Goal: Transaction & Acquisition: Subscribe to service/newsletter

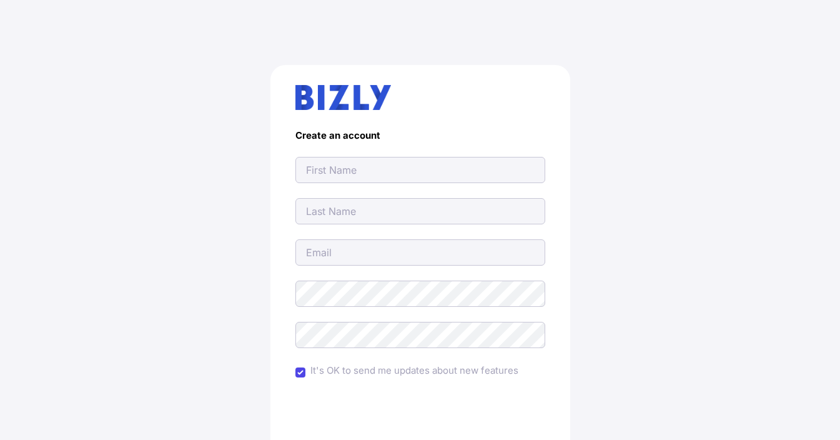
click at [339, 170] on input "text" at bounding box center [421, 170] width 250 height 26
type input "[EMAIL_ADDRESS][DOMAIN_NAME]"
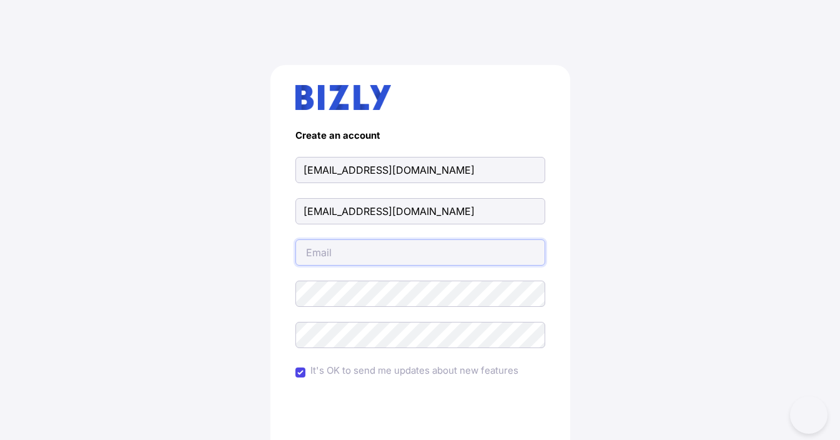
type input "[EMAIL_ADDRESS][DOMAIN_NAME]"
click at [73, 227] on div "Create an account emergencycleaningservices1@gmail.com emergencycleaningservice…" at bounding box center [420, 307] width 790 height 545
drag, startPoint x: 513, startPoint y: 174, endPoint x: 139, endPoint y: 167, distance: 374.3
click at [139, 167] on div "Create an account emergencycleaningservices1@gmail.com emergencycleaningservice…" at bounding box center [420, 307] width 790 height 545
paste input "Emergency Cleaning Service"
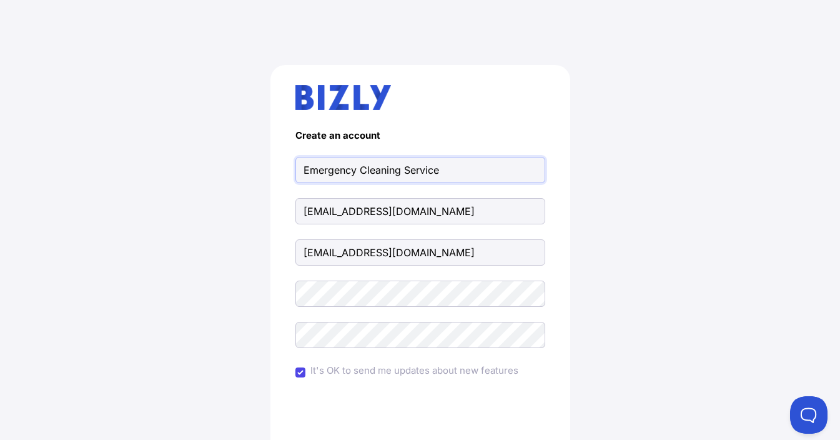
type input "Emergency Cleaning Service"
click at [86, 222] on div "Create an account Emergency Cleaning Service emergencycleaningservices1@gmail.c…" at bounding box center [420, 307] width 790 height 545
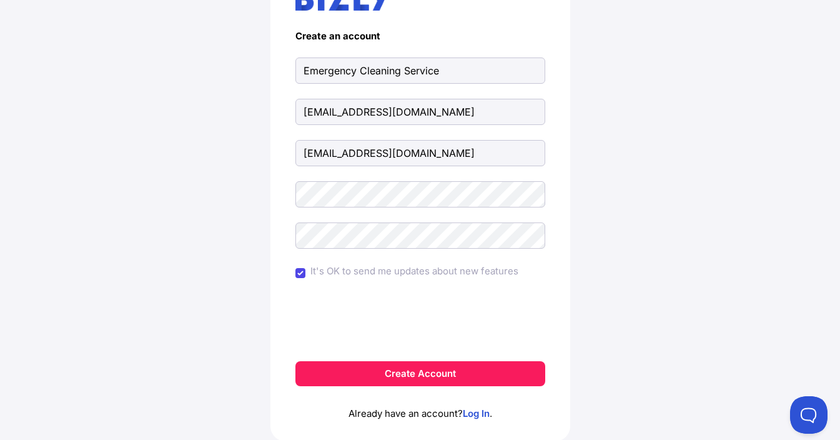
scroll to position [141, 0]
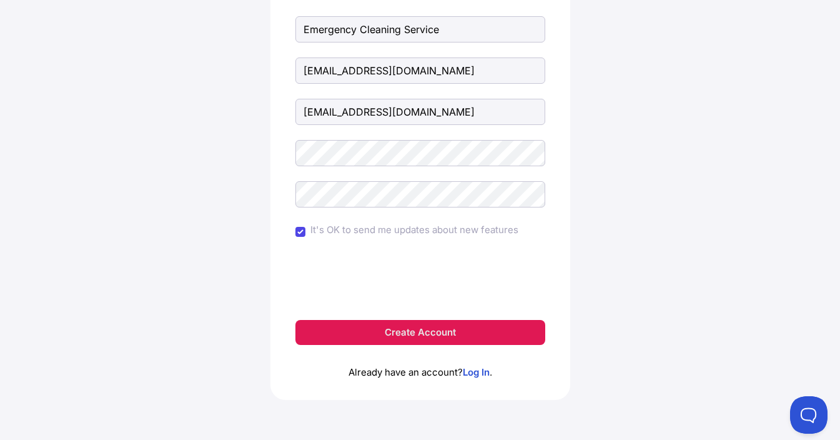
drag, startPoint x: 431, startPoint y: 326, endPoint x: 442, endPoint y: 321, distance: 11.5
click at [431, 324] on button "Create Account" at bounding box center [421, 332] width 250 height 25
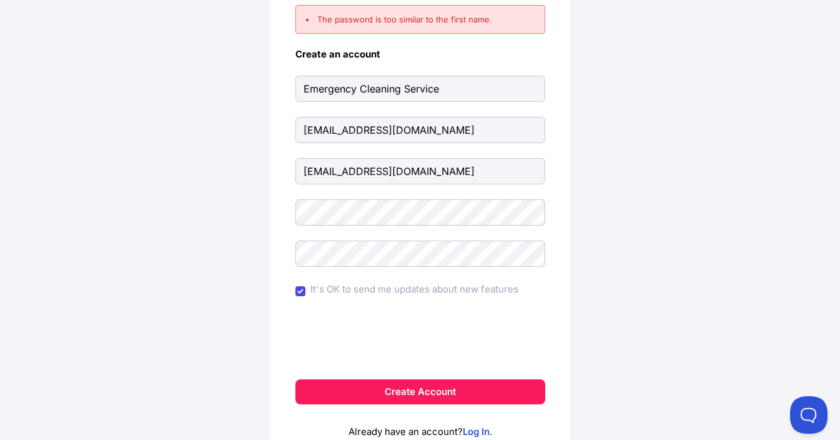
drag, startPoint x: 118, startPoint y: 216, endPoint x: 119, endPoint y: 225, distance: 9.4
click at [118, 216] on div "The password is too similar to the first name. Create an account Emergency Clea…" at bounding box center [420, 204] width 790 height 589
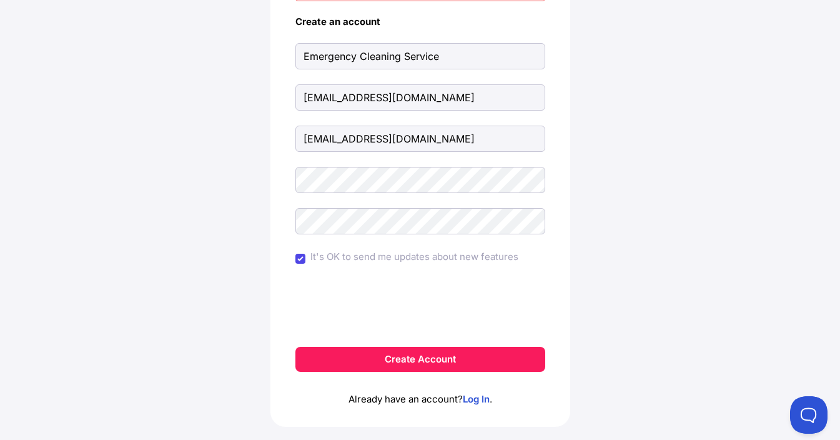
scroll to position [184, 0]
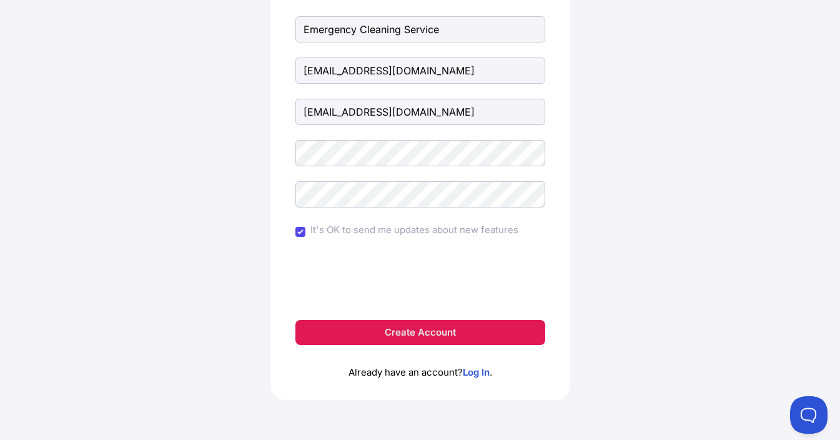
click at [399, 327] on button "Create Account" at bounding box center [421, 332] width 250 height 25
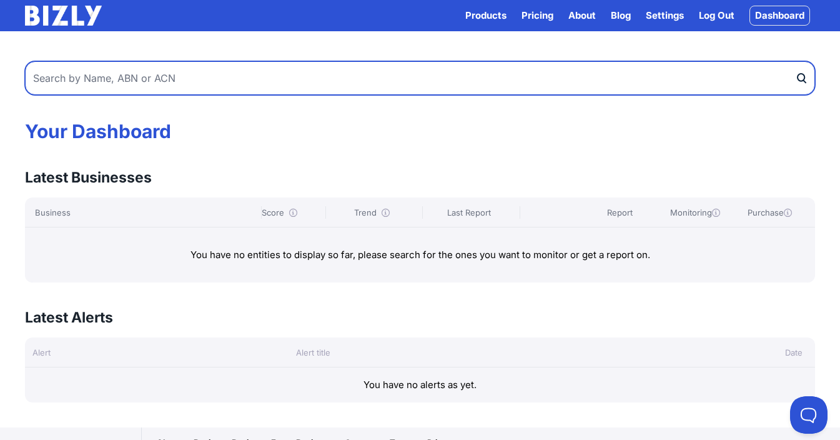
click at [98, 83] on input "text" at bounding box center [420, 78] width 790 height 34
paste input "Emergency Cleaning Service"
type input "Emergency Cleaning Service"
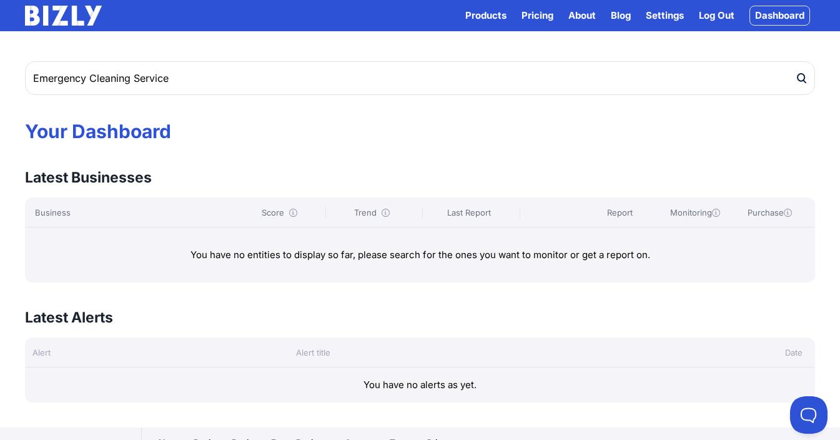
click at [802, 76] on icon "submit" at bounding box center [801, 78] width 12 height 13
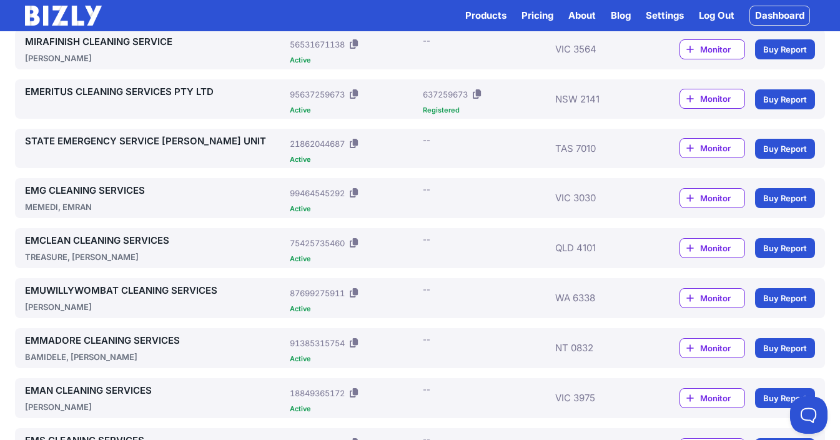
scroll to position [593, 0]
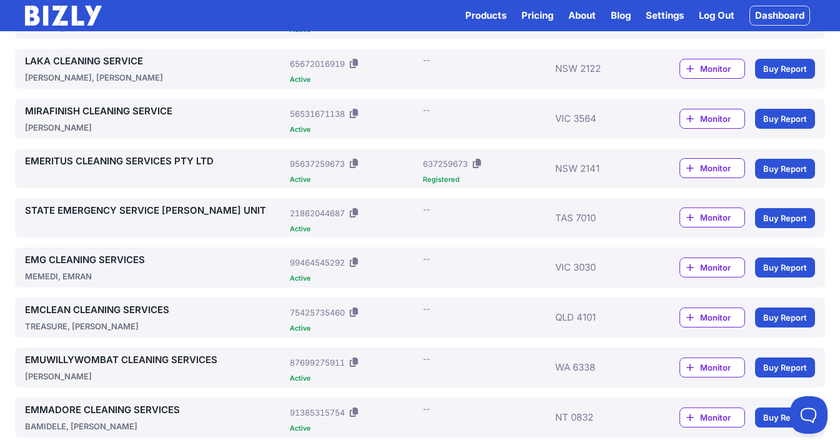
click at [111, 216] on link "STATE EMERGENCY SERVICE CLARENCE UNIT" at bounding box center [155, 210] width 260 height 15
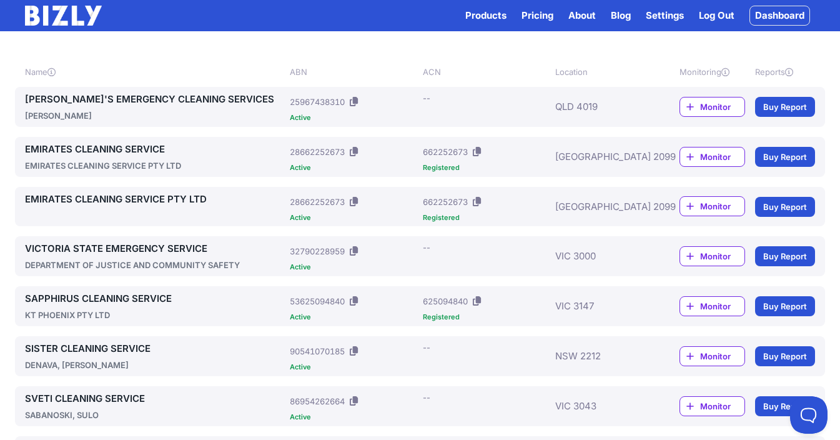
scroll to position [0, 0]
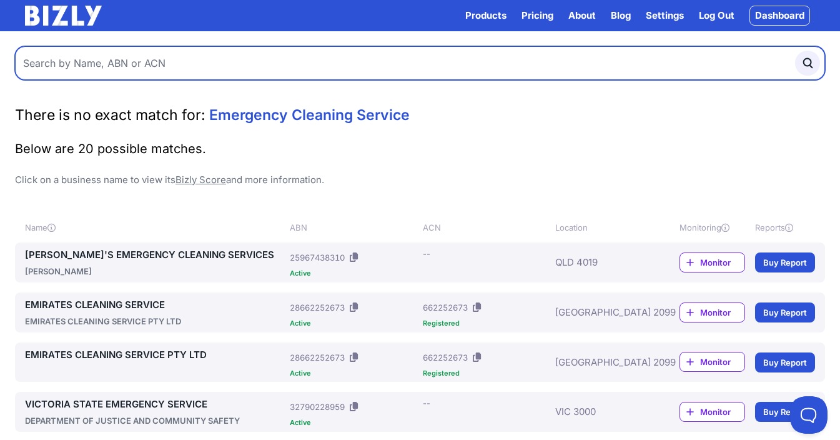
click at [324, 68] on input "text" at bounding box center [420, 63] width 810 height 34
paste input "20637072167"
type input "20637072167"
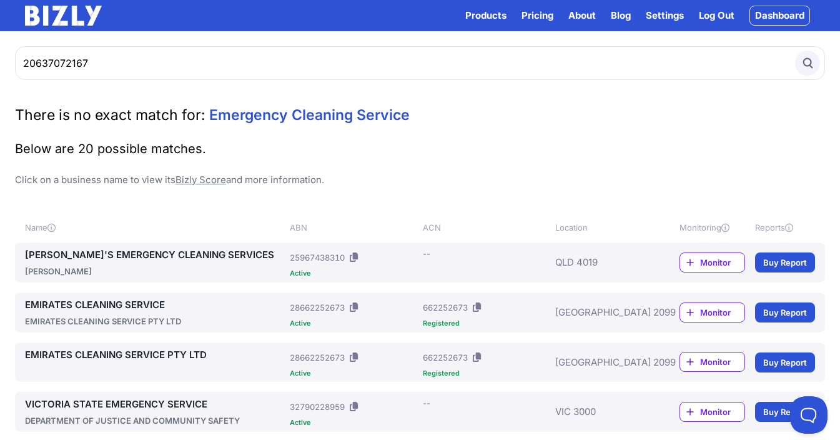
click at [812, 56] on icon "submit" at bounding box center [808, 63] width 14 height 14
